Goal: Task Accomplishment & Management: Manage account settings

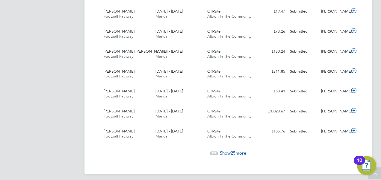
click at [225, 150] on span "Show 25 more" at bounding box center [233, 153] width 26 height 6
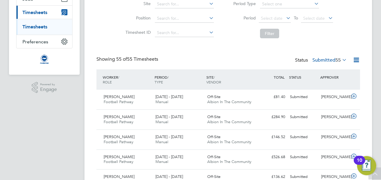
click at [331, 62] on label "Submitted 55" at bounding box center [329, 60] width 34 height 6
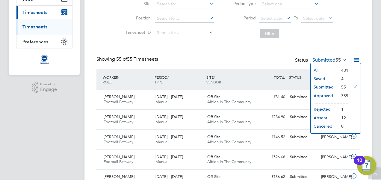
click at [327, 78] on li "Saved" at bounding box center [324, 79] width 28 height 8
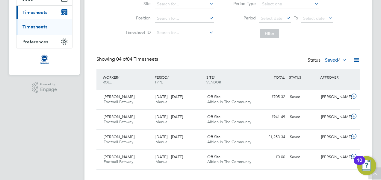
click at [325, 61] on label "Saved 4" at bounding box center [336, 60] width 22 height 6
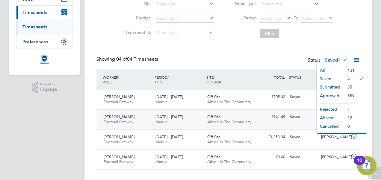
click at [261, 123] on div "Harry Terry Football Pathway 1 - 30 Sep 2025 1 - 30 Sep 2025 Manual Off-Site Al…" at bounding box center [227, 120] width 263 height 20
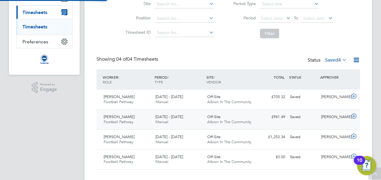
click at [318, 120] on div "Saved" at bounding box center [302, 117] width 31 height 10
click at [354, 119] on icon at bounding box center [353, 116] width 7 height 5
click at [354, 117] on icon at bounding box center [353, 116] width 7 height 5
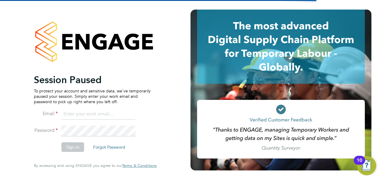
type input "Nathan.casselton@bhafcfoundation.org.uk"
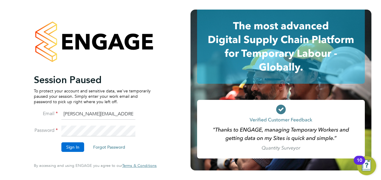
click at [74, 147] on button "Sign In" at bounding box center [72, 148] width 23 height 10
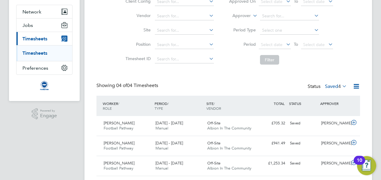
scroll to position [59, 0]
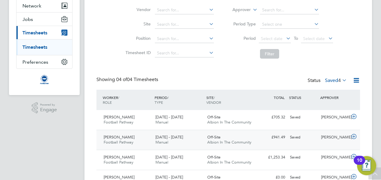
click at [353, 137] on icon at bounding box center [353, 136] width 7 height 5
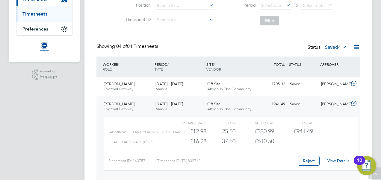
scroll to position [92, 0]
click at [340, 159] on link "View Details" at bounding box center [338, 160] width 22 height 5
click at [331, 46] on label "Saved 4" at bounding box center [336, 47] width 22 height 6
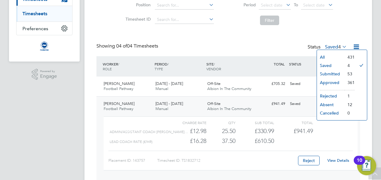
click at [331, 72] on li "Submitted" at bounding box center [331, 74] width 28 height 8
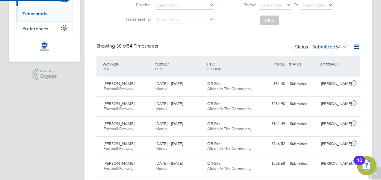
scroll to position [3, 3]
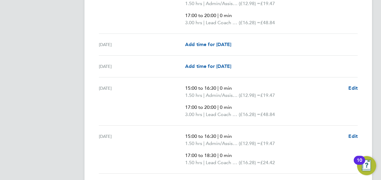
scroll to position [1174, 0]
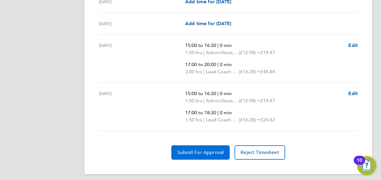
click at [209, 150] on span "Submit For Approval" at bounding box center [200, 153] width 46 height 6
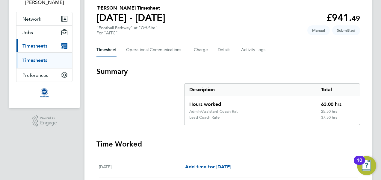
scroll to position [0, 0]
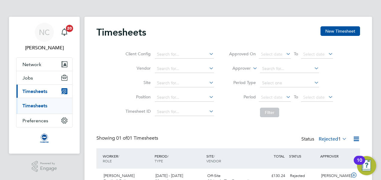
scroll to position [30, 0]
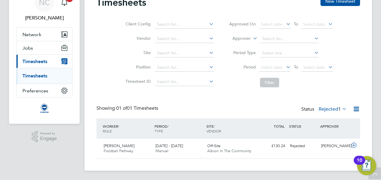
click at [337, 107] on label "Rejected 1" at bounding box center [333, 109] width 28 height 6
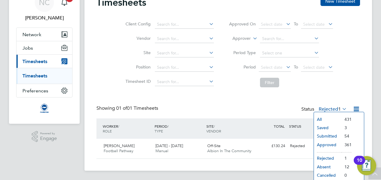
click at [328, 127] on li "Saved" at bounding box center [328, 128] width 28 height 8
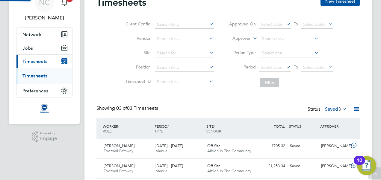
scroll to position [0, 0]
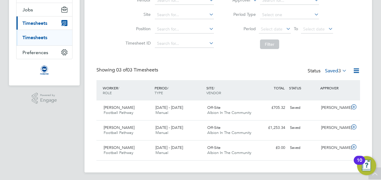
click at [332, 68] on div "Status Saved 3" at bounding box center [327, 71] width 40 height 8
click at [334, 71] on label "Saved 3" at bounding box center [336, 71] width 22 height 6
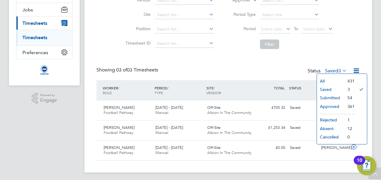
click at [334, 98] on li "Submitted" at bounding box center [331, 98] width 28 height 8
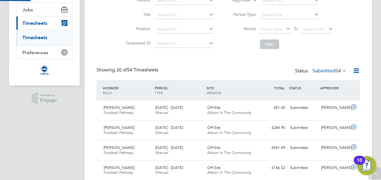
scroll to position [3, 3]
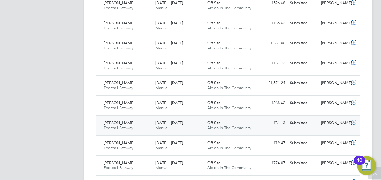
click at [334, 122] on div "[PERSON_NAME]" at bounding box center [334, 123] width 31 height 10
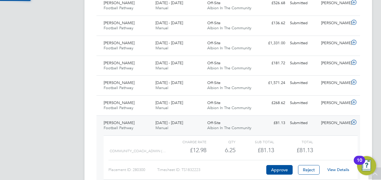
scroll to position [10, 58]
click at [339, 167] on link "View Details" at bounding box center [338, 169] width 22 height 5
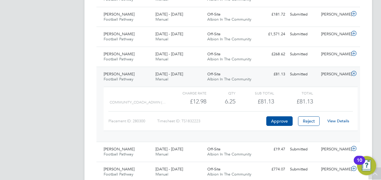
scroll to position [302, 0]
click at [342, 145] on div "[PERSON_NAME]" at bounding box center [334, 149] width 31 height 10
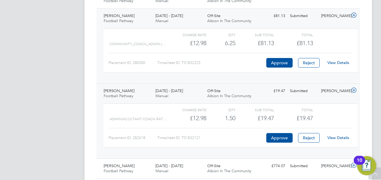
scroll to position [360, 0]
click at [344, 135] on link "View Details" at bounding box center [338, 137] width 22 height 5
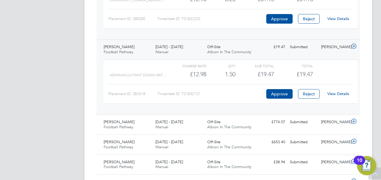
scroll to position [405, 0]
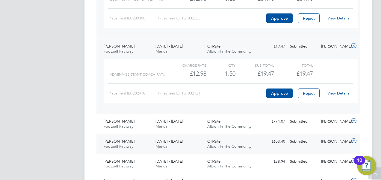
click at [144, 140] on div "Joseph Bartholomew Football Pathway 1 - 30 Sep 2025" at bounding box center [127, 144] width 52 height 15
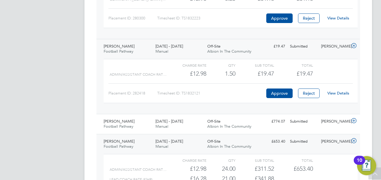
scroll to position [446, 0]
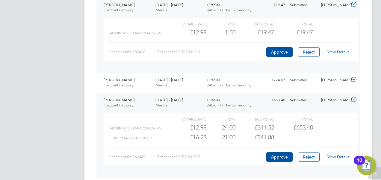
click at [336, 156] on link "View Details" at bounding box center [338, 156] width 22 height 5
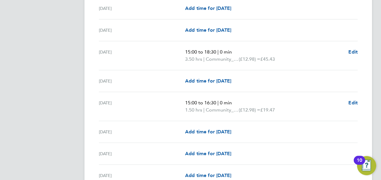
scroll to position [467, 0]
click at [355, 53] on span "Edit" at bounding box center [352, 53] width 9 height 6
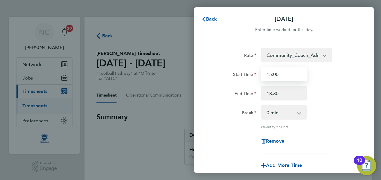
click at [281, 78] on input "15:00" at bounding box center [284, 74] width 46 height 14
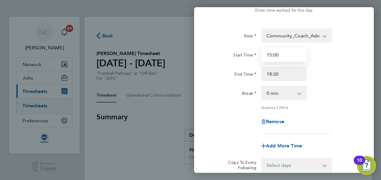
scroll to position [20, 0]
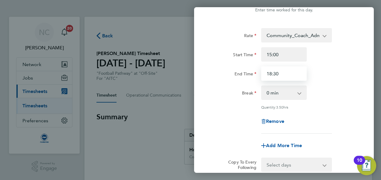
drag, startPoint x: 280, startPoint y: 75, endPoint x: 207, endPoint y: 62, distance: 73.7
click at [207, 62] on div "Rate Community_Coach_Admin - 12.98 Community_Coach_Enhanced - 16.28 Start Time …" at bounding box center [284, 113] width 180 height 185
type input "16:30"
click at [325, 69] on div "End Time 16:30" at bounding box center [283, 73] width 151 height 14
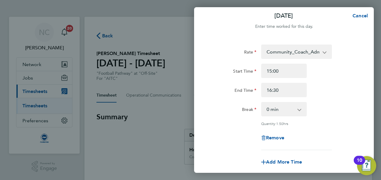
scroll to position [0, 0]
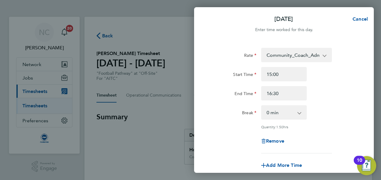
click at [324, 54] on app-icon-cross-button at bounding box center [327, 55] width 7 height 13
click at [314, 54] on select "Community_Coach_Admin - 12.98 Community_Coach_Enhanced - 16.28" at bounding box center [293, 55] width 62 height 13
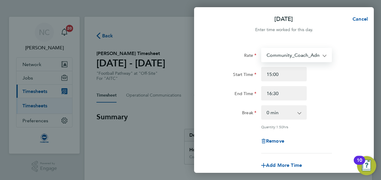
click at [344, 51] on div "Rate Community_Coach_Admin - 12.98 Community_Coach_Enhanced - 16.28" at bounding box center [283, 55] width 151 height 14
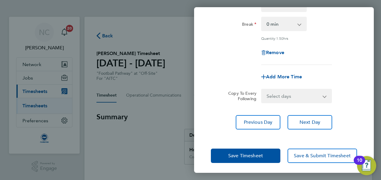
scroll to position [89, 0]
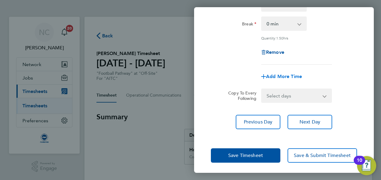
click at [292, 75] on span "Add More Time" at bounding box center [284, 77] width 36 height 6
select select "null"
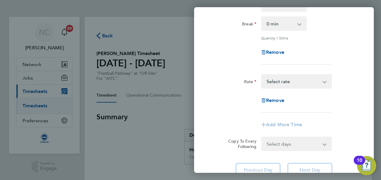
click at [297, 81] on select "Community_Coach_Admin - 12.98 Community_Coach_Enhanced - 16.28 Select rate" at bounding box center [293, 81] width 62 height 13
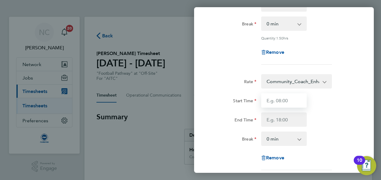
click at [290, 98] on input "Start Time" at bounding box center [284, 100] width 46 height 14
type input "17:00"
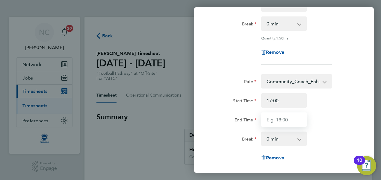
click at [276, 113] on input "End Time" at bounding box center [284, 120] width 46 height 14
type input "18:30"
click at [344, 120] on div "End Time 18:30" at bounding box center [283, 120] width 151 height 14
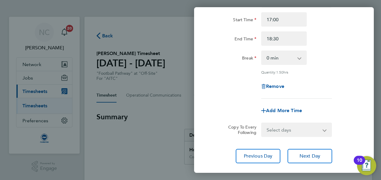
scroll to position [205, 0]
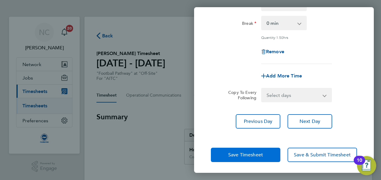
click at [264, 153] on button "Save Timesheet" at bounding box center [245, 155] width 69 height 14
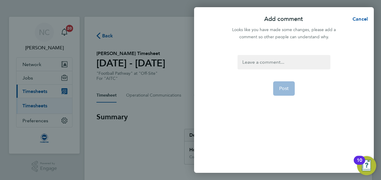
click at [281, 68] on div at bounding box center [283, 62] width 93 height 14
click at [287, 90] on span "Post" at bounding box center [284, 89] width 10 height 6
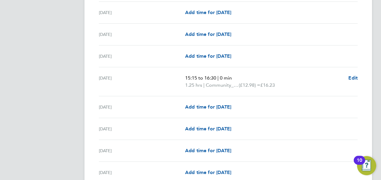
scroll to position [376, 0]
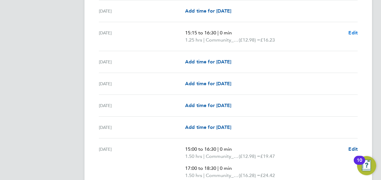
click at [350, 33] on span "Edit" at bounding box center [352, 33] width 9 height 6
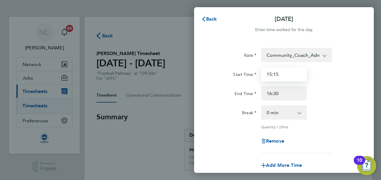
click at [291, 77] on input "15:15" at bounding box center [284, 74] width 46 height 14
type input "15:00"
click at [320, 84] on div "Start Time 15:00 End Time 16:30" at bounding box center [283, 84] width 151 height 34
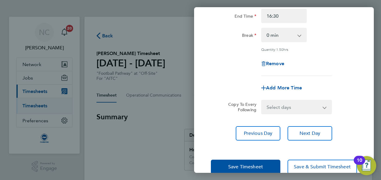
scroll to position [81, 0]
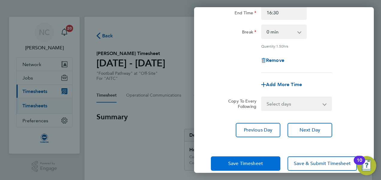
click at [255, 159] on button "Save Timesheet" at bounding box center [245, 164] width 69 height 14
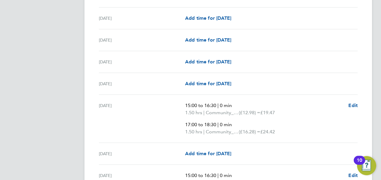
scroll to position [421, 0]
click at [350, 105] on span "Edit" at bounding box center [352, 105] width 9 height 6
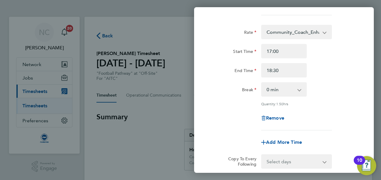
scroll to position [139, 0]
drag, startPoint x: 288, startPoint y: 71, endPoint x: 217, endPoint y: 65, distance: 71.0
click at [217, 65] on div "End Time 18:30" at bounding box center [283, 70] width 151 height 14
type input "20:00"
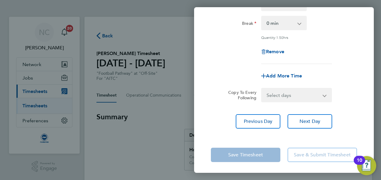
click at [244, 155] on app-form-button "Save Timesheet" at bounding box center [247, 155] width 73 height 14
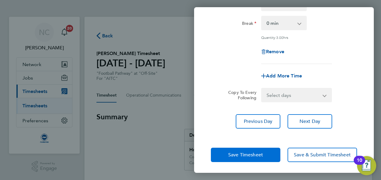
click at [252, 157] on button "Save Timesheet" at bounding box center [245, 155] width 69 height 14
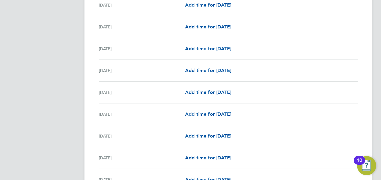
scroll to position [767, 0]
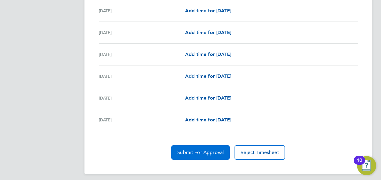
click at [203, 146] on button "Submit For Approval" at bounding box center [200, 153] width 58 height 14
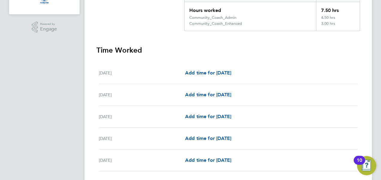
scroll to position [0, 0]
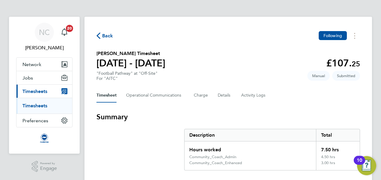
click at [105, 34] on span "Back" at bounding box center [107, 35] width 11 height 7
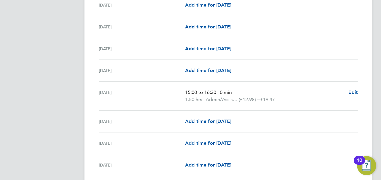
scroll to position [573, 0]
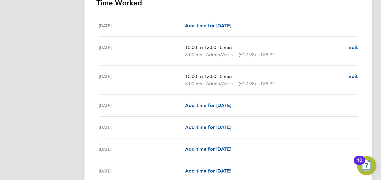
scroll to position [187, 0]
drag, startPoint x: 284, startPoint y: 51, endPoint x: 183, endPoint y: 46, distance: 101.1
click at [183, 46] on div "[DATE] 10:00 to 13:00 | 0 min 3.00 hrs | Admin/Assistant Coach Rate (£12.98) = …" at bounding box center [228, 51] width 259 height 29
drag, startPoint x: 282, startPoint y: 80, endPoint x: 281, endPoint y: 84, distance: 4.0
click at [281, 84] on p "3.00 hrs | Admin/Assistant Coach Rate (£12.98) = £38.94" at bounding box center [264, 83] width 158 height 7
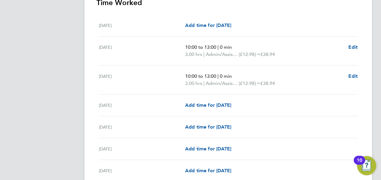
drag, startPoint x: 281, startPoint y: 84, endPoint x: 183, endPoint y: 47, distance: 104.8
click at [284, 78] on p "10:00 to 13:00 | 0 min" at bounding box center [264, 76] width 158 height 7
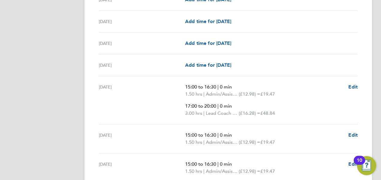
scroll to position [293, 0]
drag, startPoint x: 284, startPoint y: 112, endPoint x: 251, endPoint y: 107, distance: 32.5
click at [251, 107] on ul "15:00 to 16:30 | 0 min 1.50 hrs | Admin/Assistant Coach Rate (£12.98) = £19.47 …" at bounding box center [264, 100] width 158 height 34
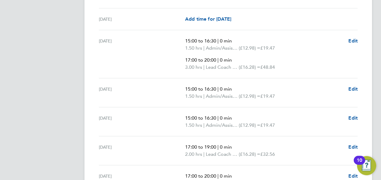
scroll to position [344, 0]
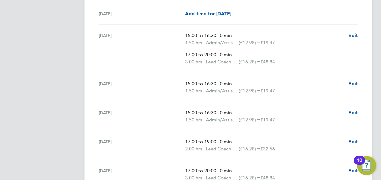
drag, startPoint x: 251, startPoint y: 107, endPoint x: 285, endPoint y: 117, distance: 35.3
click at [285, 117] on p "1.50 hrs | Admin/Assistant Coach Rate (£12.98) = £19.47" at bounding box center [264, 119] width 158 height 7
click at [282, 42] on p "1.50 hrs | Admin/Assistant Coach Rate (£12.98) = £19.47" at bounding box center [264, 42] width 158 height 7
drag, startPoint x: 183, startPoint y: 33, endPoint x: 280, endPoint y: 43, distance: 98.1
click at [280, 43] on div "Mon 08 Sep 15:00 to 16:30 | 0 min 1.50 hrs | Admin/Assistant Coach Rate (£12.98…" at bounding box center [228, 49] width 259 height 48
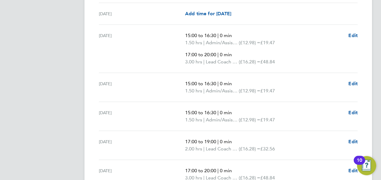
drag, startPoint x: 280, startPoint y: 43, endPoint x: 288, endPoint y: 45, distance: 8.2
click at [288, 45] on ul "15:00 to 16:30 | 0 min 1.50 hrs | Admin/Assistant Coach Rate (£12.98) = £19.47 …" at bounding box center [264, 49] width 158 height 34
click at [281, 58] on p "3.00 hrs | Lead Coach Rate (£16.28) = £48.84" at bounding box center [264, 61] width 158 height 7
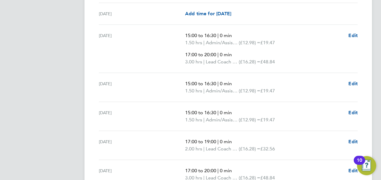
drag, startPoint x: 189, startPoint y: 59, endPoint x: 326, endPoint y: 68, distance: 137.8
click at [326, 68] on div "Mon 08 Sep 15:00 to 16:30 | 0 min 1.50 hrs | Admin/Assistant Coach Rate (£12.98…" at bounding box center [228, 49] width 259 height 48
drag, startPoint x: 326, startPoint y: 68, endPoint x: 303, endPoint y: 65, distance: 22.9
click at [303, 65] on div "Mon 08 Sep 15:00 to 16:30 | 0 min 1.50 hrs | Admin/Assistant Coach Rate (£12.98…" at bounding box center [228, 49] width 259 height 48
click at [293, 69] on div "Mon 08 Sep 15:00 to 16:30 | 0 min 1.50 hrs | Admin/Assistant Coach Rate (£12.98…" at bounding box center [228, 49] width 259 height 48
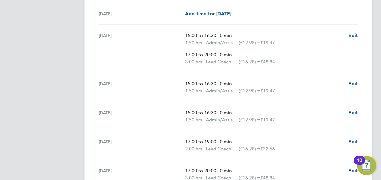
click at [290, 89] on p "1.50 hrs | Admin/Assistant Coach Rate (£12.98) = £19.47" at bounding box center [264, 90] width 158 height 7
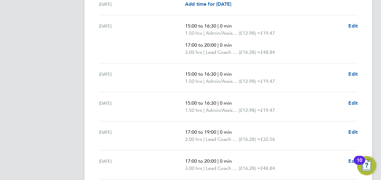
scroll to position [357, 0]
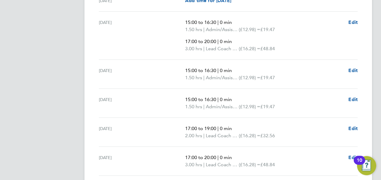
drag, startPoint x: 283, startPoint y: 107, endPoint x: 190, endPoint y: 97, distance: 93.3
click at [190, 97] on ul "15:00 to 16:30 | 0 min 1.50 hrs | Admin/Assistant Coach Rate (£12.98) = £19.47" at bounding box center [264, 103] width 158 height 14
drag, startPoint x: 181, startPoint y: 98, endPoint x: 295, endPoint y: 109, distance: 114.3
click at [295, 109] on div "Wed 10 Sep 15:00 to 16:30 | 0 min 1.50 hrs | Admin/Assistant Coach Rate (£12.98…" at bounding box center [228, 103] width 259 height 29
click at [295, 109] on p "1.50 hrs | Admin/Assistant Coach Rate (£12.98) = £19.47" at bounding box center [264, 106] width 158 height 7
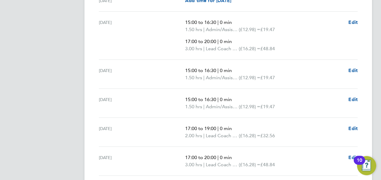
click at [285, 107] on p "1.50 hrs | Admin/Assistant Coach Rate (£12.98) = £19.47" at bounding box center [264, 106] width 158 height 7
drag, startPoint x: 284, startPoint y: 105, endPoint x: 274, endPoint y: 99, distance: 11.6
click at [274, 99] on ul "15:00 to 16:30 | 0 min 1.50 hrs | Admin/Assistant Coach Rate (£12.98) = £19.47" at bounding box center [264, 103] width 158 height 14
drag, startPoint x: 274, startPoint y: 99, endPoint x: 295, endPoint y: 106, distance: 21.6
click at [295, 106] on p "1.50 hrs | Admin/Assistant Coach Rate (£12.98) = £19.47" at bounding box center [264, 106] width 158 height 7
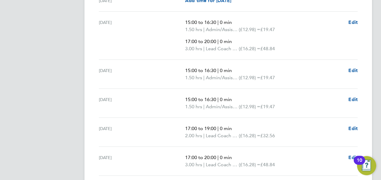
click at [277, 96] on p "15:00 to 16:30 | 0 min" at bounding box center [264, 99] width 158 height 7
click at [351, 126] on span "Edit" at bounding box center [352, 129] width 9 height 6
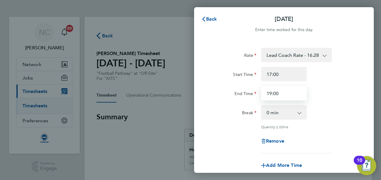
click at [287, 92] on input "19:00" at bounding box center [284, 93] width 46 height 14
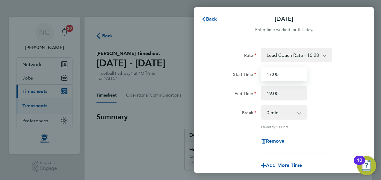
click at [290, 77] on input "17:00" at bounding box center [284, 74] width 46 height 14
type input "17:30"
click at [340, 104] on div "Rate Lead Coach Rate - 16.28 Admin/Assistant Coach Rate - 12.98 Start Time 17:3…" at bounding box center [284, 101] width 146 height 106
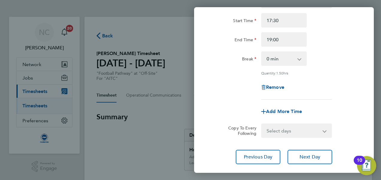
scroll to position [90, 0]
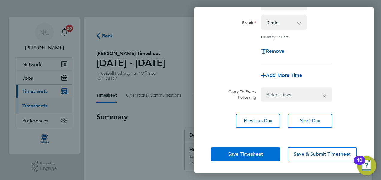
click at [257, 157] on button "Save Timesheet" at bounding box center [245, 154] width 69 height 14
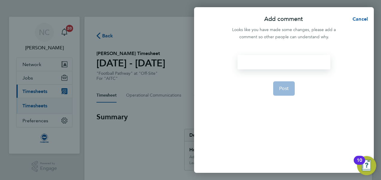
click at [260, 68] on div at bounding box center [283, 62] width 93 height 14
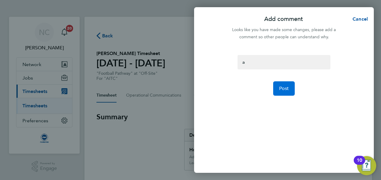
click at [287, 89] on span "Post" at bounding box center [284, 89] width 10 height 6
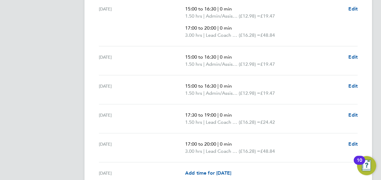
scroll to position [372, 0]
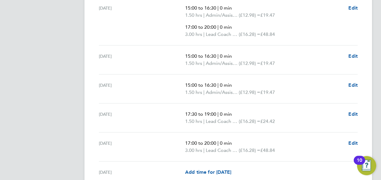
drag, startPoint x: 283, startPoint y: 121, endPoint x: 183, endPoint y: 113, distance: 100.6
click at [183, 113] on div "Thu 11 Sep 17:30 to 19:00 | 0 min 1.50 hrs | Lead Coach Rate (£16.28) = £24.42 …" at bounding box center [228, 118] width 259 height 29
drag, startPoint x: 183, startPoint y: 113, endPoint x: 253, endPoint y: 122, distance: 71.3
click at [253, 122] on span "(£16.28) =" at bounding box center [250, 122] width 22 height 6
click at [292, 123] on p "1.50 hrs | Lead Coach Rate (£16.28) = £24.42" at bounding box center [264, 121] width 158 height 7
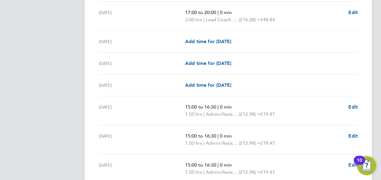
scroll to position [504, 0]
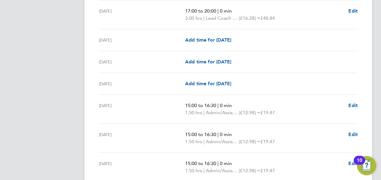
drag, startPoint x: 248, startPoint y: 81, endPoint x: 159, endPoint y: 76, distance: 89.0
click at [159, 76] on div "Mon 15 Sep Add time for Mon 15 Sep Add time for Mon 15 Sep" at bounding box center [228, 84] width 259 height 22
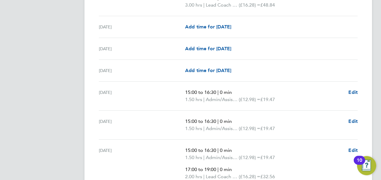
scroll to position [518, 0]
click at [260, 71] on div "Add time for Mon 15 Sep Add time for Mon 15 Sep" at bounding box center [271, 69] width 172 height 7
drag, startPoint x: 289, startPoint y: 96, endPoint x: 285, endPoint y: 103, distance: 8.2
click at [285, 103] on div "Tue 16 Sep 15:00 to 16:30 | 0 min 1.50 hrs | Admin/Assistant Coach Rate (£12.98…" at bounding box center [228, 95] width 259 height 29
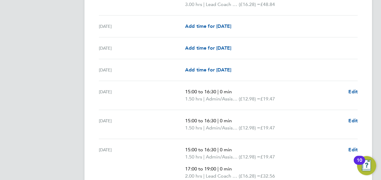
click at [294, 97] on p "1.50 hrs | Admin/Assistant Coach Rate (£12.98) = £19.47" at bounding box center [264, 99] width 158 height 7
drag, startPoint x: 285, startPoint y: 96, endPoint x: 184, endPoint y: 91, distance: 101.6
click at [184, 91] on div "Tue 16 Sep 15:00 to 16:30 | 0 min 1.50 hrs | Admin/Assistant Coach Rate (£12.98…" at bounding box center [228, 95] width 259 height 29
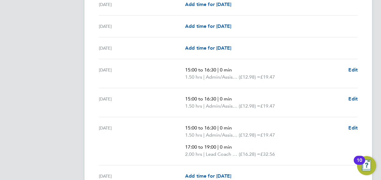
scroll to position [541, 0]
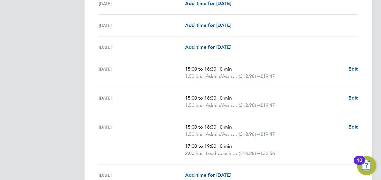
drag, startPoint x: 284, startPoint y: 103, endPoint x: 181, endPoint y: 93, distance: 103.2
click at [181, 93] on div "Wed 17 Sep 15:00 to 16:30 | 0 min 1.50 hrs | Admin/Assistant Coach Rate (£12.98…" at bounding box center [228, 101] width 259 height 29
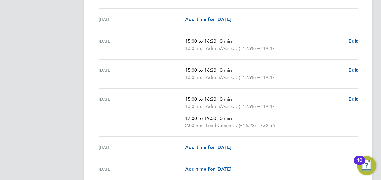
scroll to position [569, 0]
drag, startPoint x: 283, startPoint y: 100, endPoint x: 174, endPoint y: 93, distance: 109.3
click at [174, 93] on div "Thu 18 Sep 15:00 to 16:30 | 0 min 1.50 hrs | Admin/Assistant Coach Rate (£12.98…" at bounding box center [228, 112] width 259 height 48
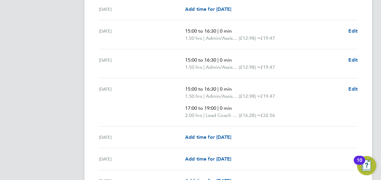
scroll to position [579, 0]
drag, startPoint x: 345, startPoint y: 100, endPoint x: 351, endPoint y: 88, distance: 13.8
click at [351, 88] on div "15:00 to 16:30 | 0 min 1.50 hrs | Admin/Assistant Coach Rate (£12.98) = £19.47 …" at bounding box center [271, 102] width 172 height 34
click at [351, 88] on span "Edit" at bounding box center [352, 89] width 9 height 6
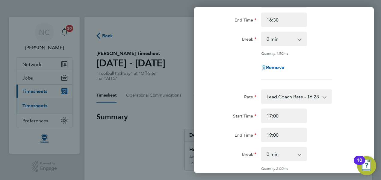
scroll to position [76, 0]
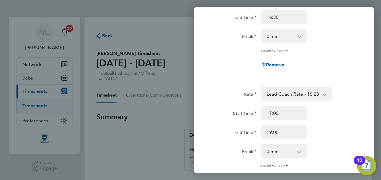
click at [129, 110] on div "Back Thu 18 Sep Enter time worked for this day. Rate Admin/Assistant Coach Rate…" at bounding box center [190, 90] width 381 height 180
click at [155, 118] on div "Back Thu 18 Sep Enter time worked for this day. Rate Admin/Assistant Coach Rate…" at bounding box center [190, 90] width 381 height 180
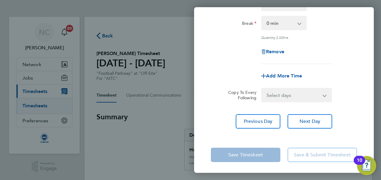
scroll to position [0, 0]
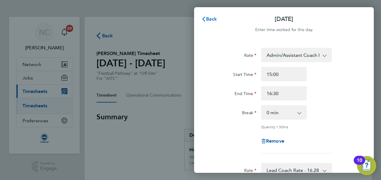
click at [212, 18] on span "Back" at bounding box center [211, 19] width 11 height 6
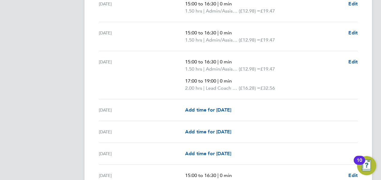
scroll to position [608, 0]
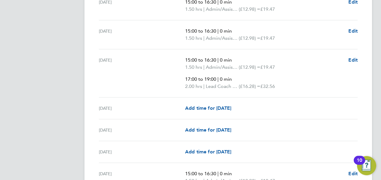
drag, startPoint x: 245, startPoint y: 107, endPoint x: 176, endPoint y: 109, distance: 69.8
click at [176, 109] on div "Fri 19 Sep Add time for Fri 19 Sep Add time for Fri 19 Sep" at bounding box center [228, 109] width 259 height 22
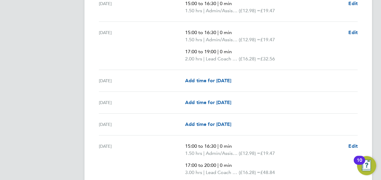
scroll to position [636, 0]
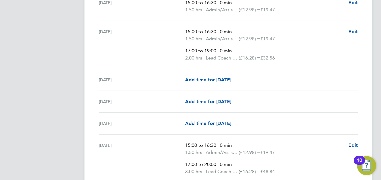
drag, startPoint x: 176, startPoint y: 109, endPoint x: 167, endPoint y: 115, distance: 10.5
click at [167, 115] on div "Sun 21 Sep Add time for Sun 21 Sep Add time for Sun 21 Sep" at bounding box center [228, 124] width 259 height 22
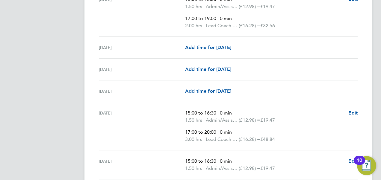
scroll to position [669, 0]
drag, startPoint x: 293, startPoint y: 120, endPoint x: 175, endPoint y: 107, distance: 119.4
click at [175, 107] on div "Mon 22 Sep 15:00 to 16:30 | 0 min 1.50 hrs | Admin/Assistant Coach Rate (£12.98…" at bounding box center [228, 126] width 259 height 48
drag, startPoint x: 282, startPoint y: 141, endPoint x: 174, endPoint y: 132, distance: 107.9
click at [174, 132] on div "Mon 22 Sep 15:00 to 16:30 | 0 min 1.50 hrs | Admin/Assistant Coach Rate (£12.98…" at bounding box center [228, 126] width 259 height 48
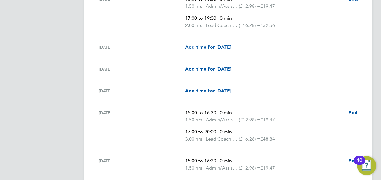
click at [174, 132] on div "[DATE]" at bounding box center [142, 126] width 86 height 34
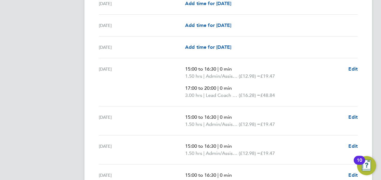
scroll to position [713, 0]
click at [283, 123] on p "1.50 hrs | Admin/Assistant Coach Rate (£12.98) = £19.47" at bounding box center [264, 124] width 158 height 7
drag, startPoint x: 284, startPoint y: 122, endPoint x: 170, endPoint y: 114, distance: 114.7
click at [170, 114] on div "Tue 23 Sep 15:00 to 16:30 | 0 min 1.50 hrs | Admin/Assistant Coach Rate (£12.98…" at bounding box center [228, 120] width 259 height 29
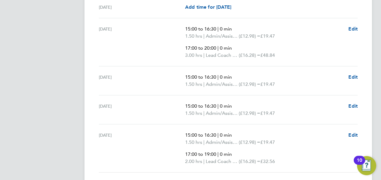
scroll to position [757, 0]
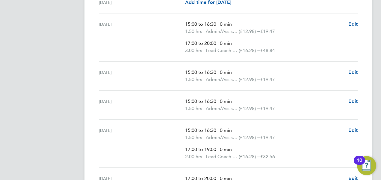
drag, startPoint x: 286, startPoint y: 102, endPoint x: 180, endPoint y: 91, distance: 106.3
click at [180, 91] on div "Wed 24 Sep 15:00 to 16:30 | 0 min 1.50 hrs | Admin/Assistant Coach Rate (£12.98…" at bounding box center [228, 105] width 259 height 29
drag, startPoint x: 288, startPoint y: 137, endPoint x: 178, endPoint y: 131, distance: 111.0
click at [178, 131] on div "Thu 25 Sep 15:00 to 16:30 | 0 min 1.50 hrs | Admin/Assistant Coach Rate (£12.98…" at bounding box center [228, 144] width 259 height 48
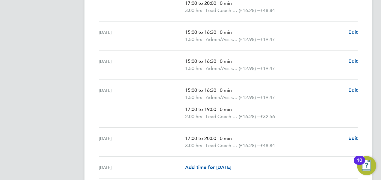
scroll to position [803, 0]
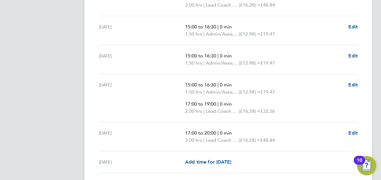
drag, startPoint x: 286, startPoint y: 108, endPoint x: 186, endPoint y: 109, distance: 100.6
click at [186, 109] on p "2.00 hrs | Lead Coach Rate (£16.28) = £32.56" at bounding box center [264, 111] width 158 height 7
click at [275, 110] on span "£32.56" at bounding box center [267, 111] width 15 height 6
drag, startPoint x: 286, startPoint y: 107, endPoint x: 183, endPoint y: 102, distance: 103.4
click at [183, 102] on div "Thu 25 Sep 15:00 to 16:30 | 0 min 1.50 hrs | Admin/Assistant Coach Rate (£12.98…" at bounding box center [228, 98] width 259 height 48
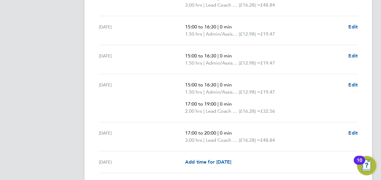
click at [183, 102] on div "[DATE]" at bounding box center [142, 98] width 86 height 34
drag, startPoint x: 287, startPoint y: 136, endPoint x: 176, endPoint y: 131, distance: 111.8
click at [176, 131] on div "Fri 26 Sep 17:00 to 20:00 | 0 min 3.00 hrs | Lead Coach Rate (£16.28) = £48.84 …" at bounding box center [228, 136] width 259 height 29
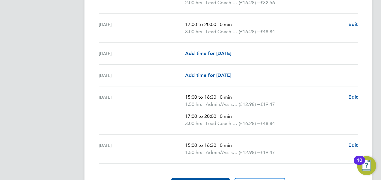
scroll to position [916, 0]
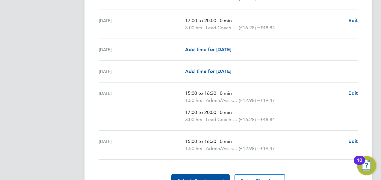
drag, startPoint x: 292, startPoint y: 93, endPoint x: 196, endPoint y: 90, distance: 95.9
click at [196, 90] on ul "15:00 to 16:30 | 0 min 1.50 hrs | Admin/Assistant Coach Rate (£12.98) = £19.47 …" at bounding box center [264, 107] width 158 height 34
drag, startPoint x: 293, startPoint y: 119, endPoint x: 185, endPoint y: 111, distance: 108.0
click at [185, 111] on ul "15:00 to 16:30 | 0 min 1.50 hrs | Admin/Assistant Coach Rate (£12.98) = £19.47 …" at bounding box center [264, 107] width 158 height 34
drag, startPoint x: 284, startPoint y: 147, endPoint x: 181, endPoint y: 135, distance: 103.6
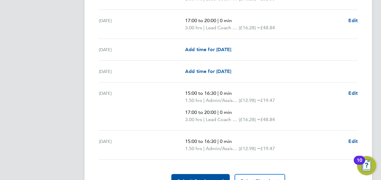
click at [181, 135] on div "Tue 30 Sep 15:00 to 16:30 | 0 min 1.50 hrs | Admin/Assistant Coach Rate (£12.98…" at bounding box center [228, 145] width 259 height 29
drag, startPoint x: 181, startPoint y: 135, endPoint x: 168, endPoint y: 145, distance: 16.3
click at [168, 145] on div "[DATE]" at bounding box center [142, 145] width 86 height 14
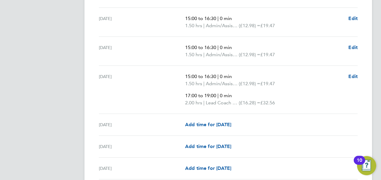
scroll to position [591, 0]
click at [355, 76] on span "Edit" at bounding box center [352, 77] width 9 height 6
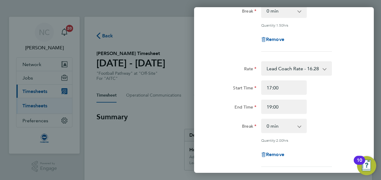
scroll to position [101, 0]
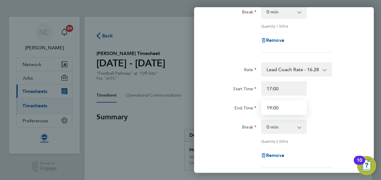
click at [281, 107] on input "19:00" at bounding box center [284, 108] width 46 height 14
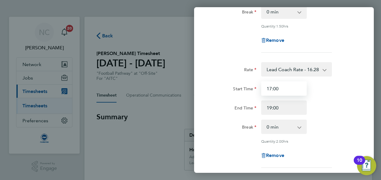
click at [284, 90] on input "17:00" at bounding box center [284, 88] width 46 height 14
type input "17:30"
click at [326, 101] on div "End Time 19:00" at bounding box center [283, 108] width 151 height 14
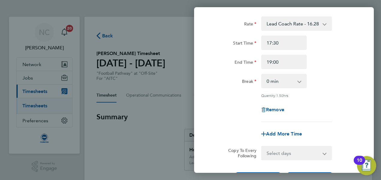
scroll to position [205, 0]
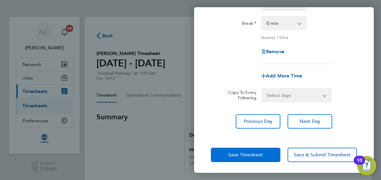
click at [260, 149] on button "Save Timesheet" at bounding box center [245, 155] width 69 height 14
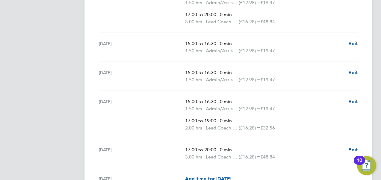
scroll to position [787, 0]
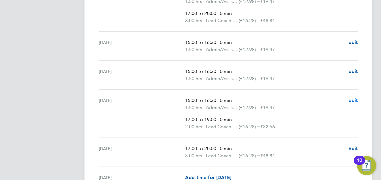
click at [350, 100] on span "Edit" at bounding box center [352, 101] width 9 height 6
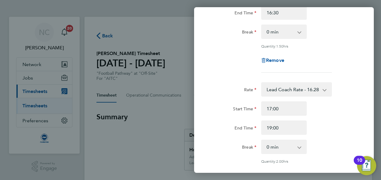
scroll to position [81, 0]
click at [285, 111] on input "17:00" at bounding box center [284, 108] width 46 height 14
type input "17:30"
click at [222, 93] on div "Rate" at bounding box center [234, 88] width 46 height 12
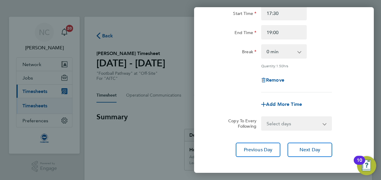
scroll to position [205, 0]
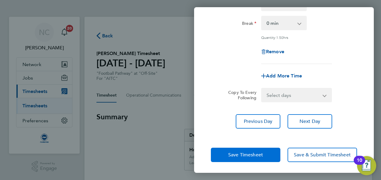
click at [229, 157] on button "Save Timesheet" at bounding box center [245, 155] width 69 height 14
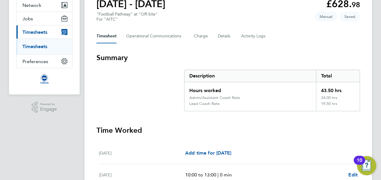
scroll to position [60, 0]
